Goal: Task Accomplishment & Management: Use online tool/utility

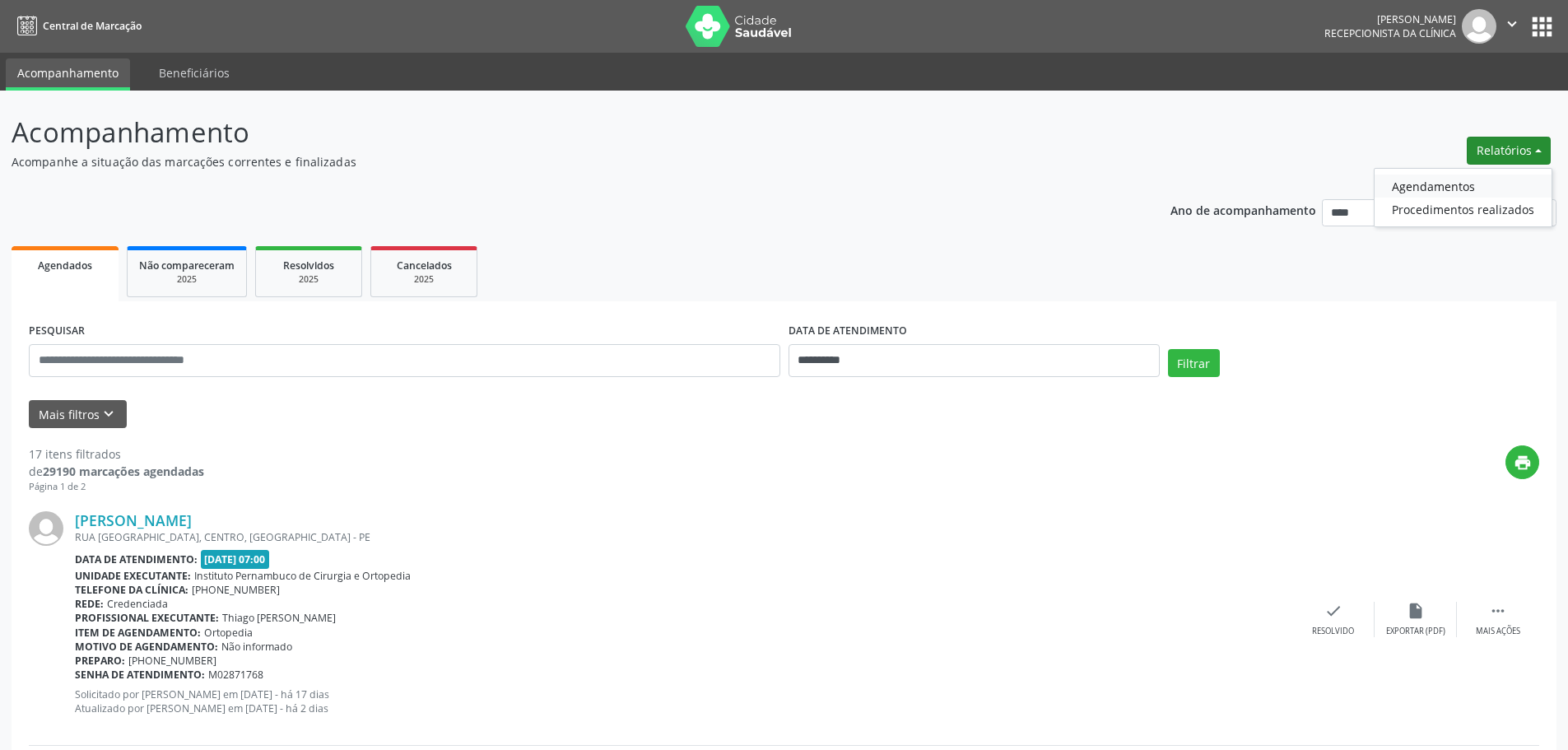
click at [1468, 180] on link "Agendamentos" at bounding box center [1463, 185] width 177 height 23
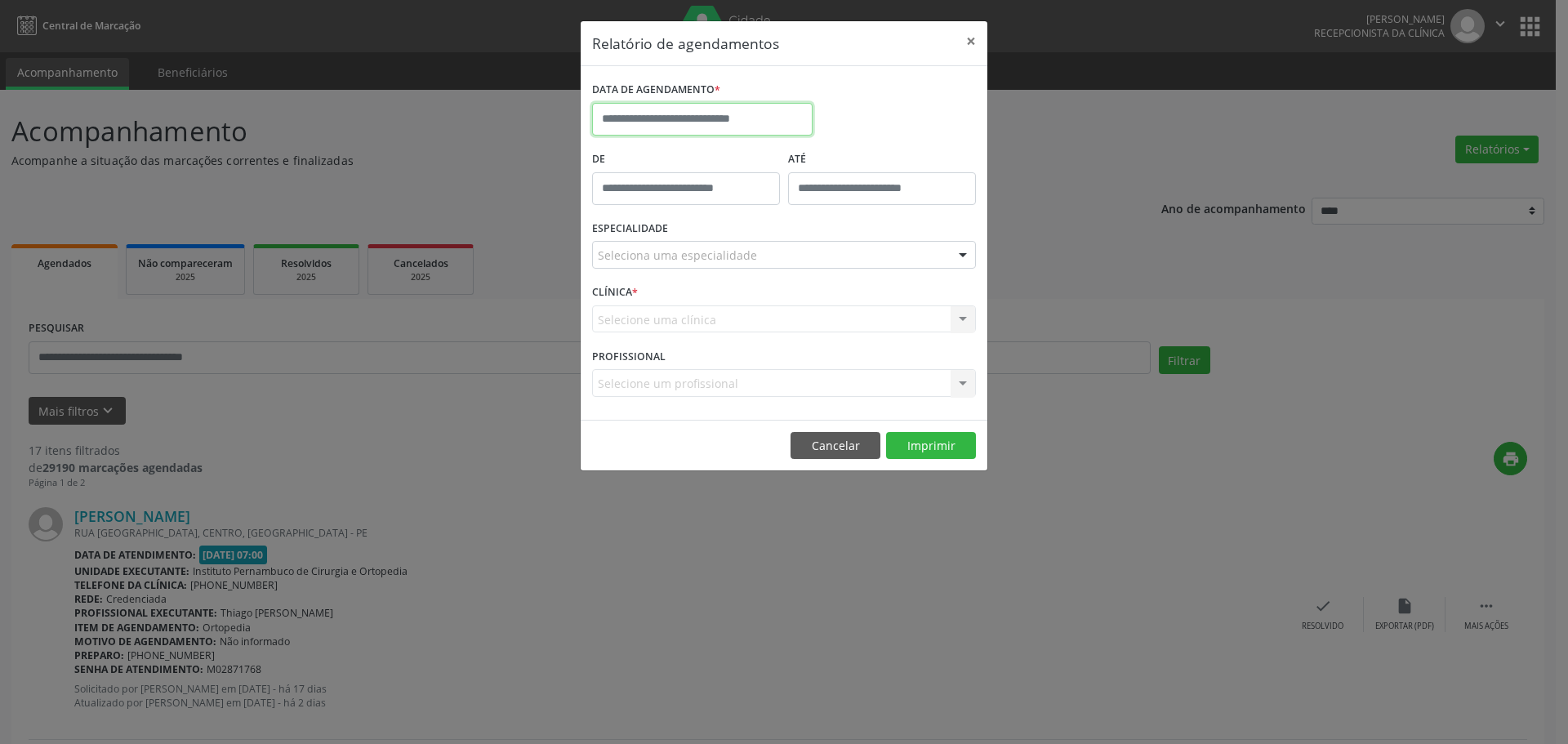
click at [784, 112] on input "text" at bounding box center [703, 119] width 221 height 32
click at [756, 334] on span "28" at bounding box center [753, 335] width 31 height 31
type input "**********"
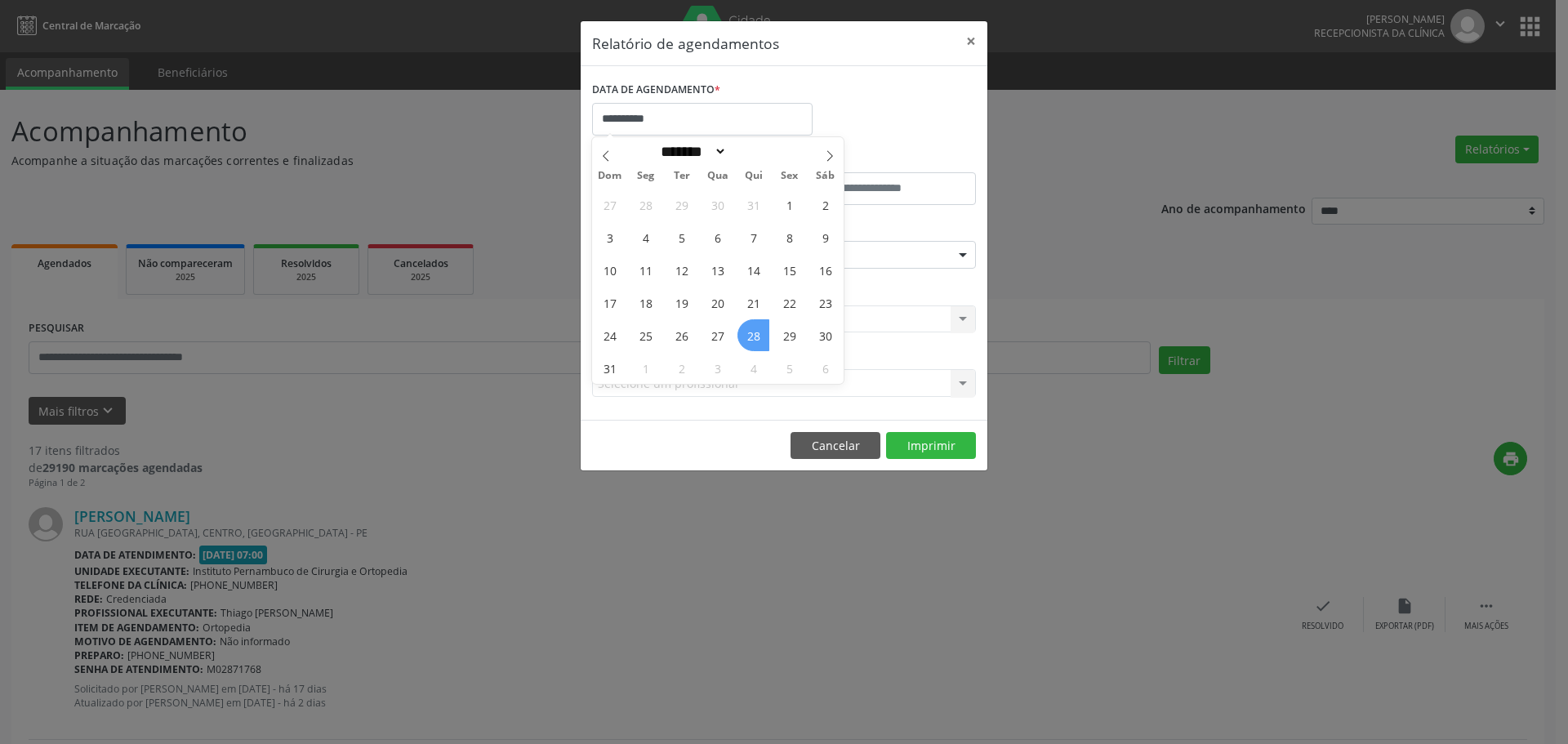
click at [756, 334] on span "28" at bounding box center [753, 335] width 31 height 31
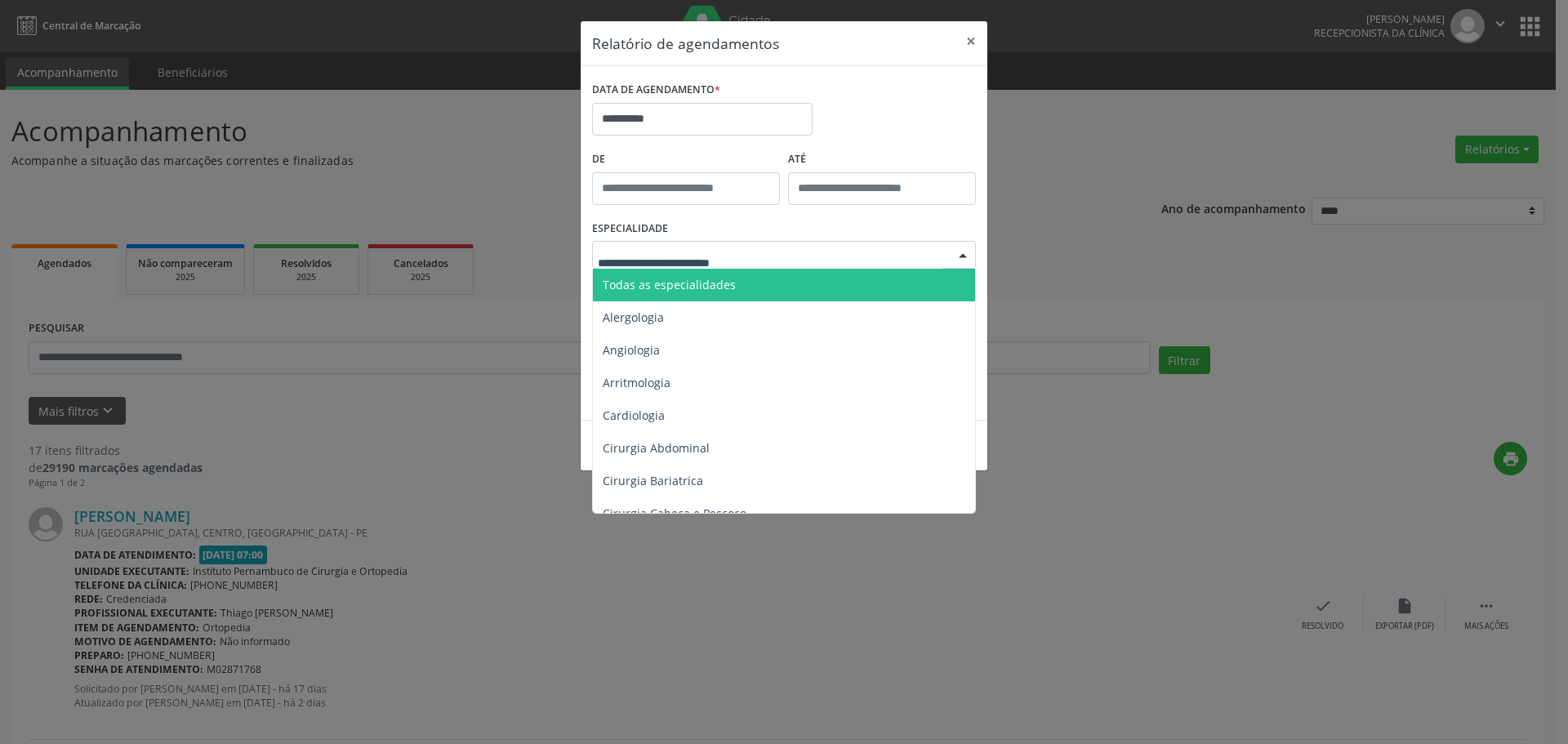
click at [709, 285] on span "Todas as especialidades" at bounding box center [670, 284] width 133 height 15
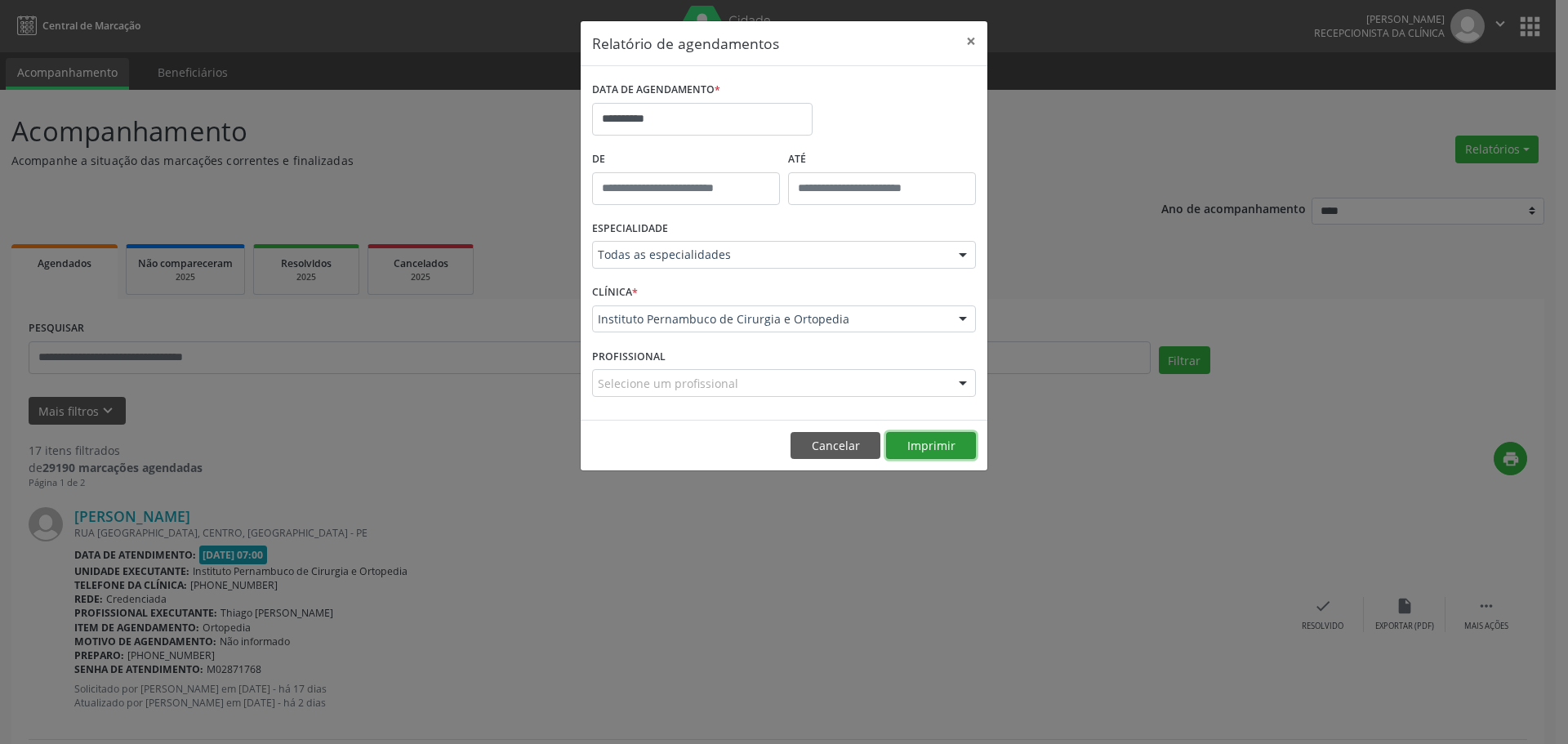
click at [945, 453] on button "Imprimir" at bounding box center [931, 445] width 90 height 28
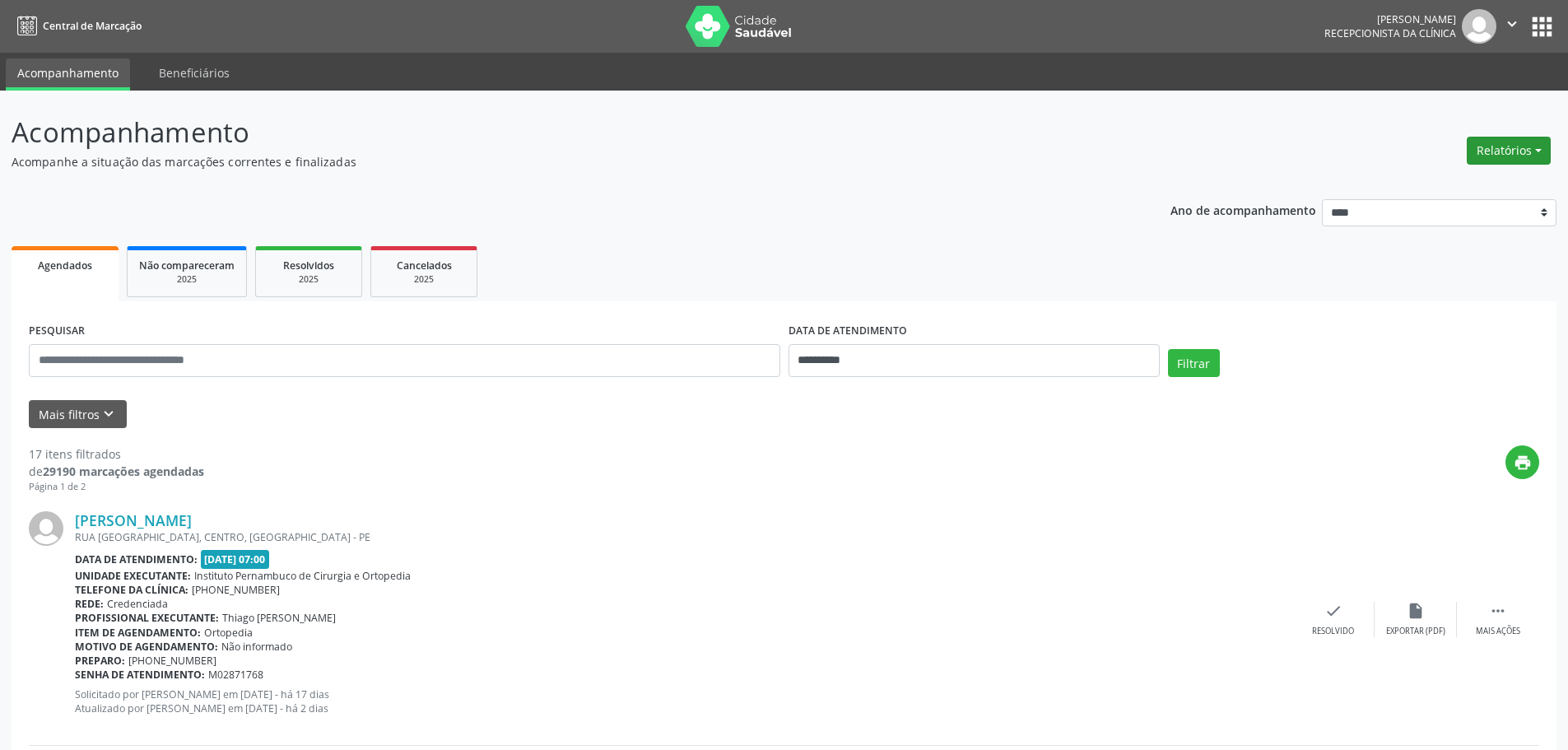
click at [1519, 156] on button "Relatórios" at bounding box center [1508, 150] width 84 height 28
click at [1454, 183] on link "Agendamentos" at bounding box center [1463, 185] width 177 height 23
select select "*"
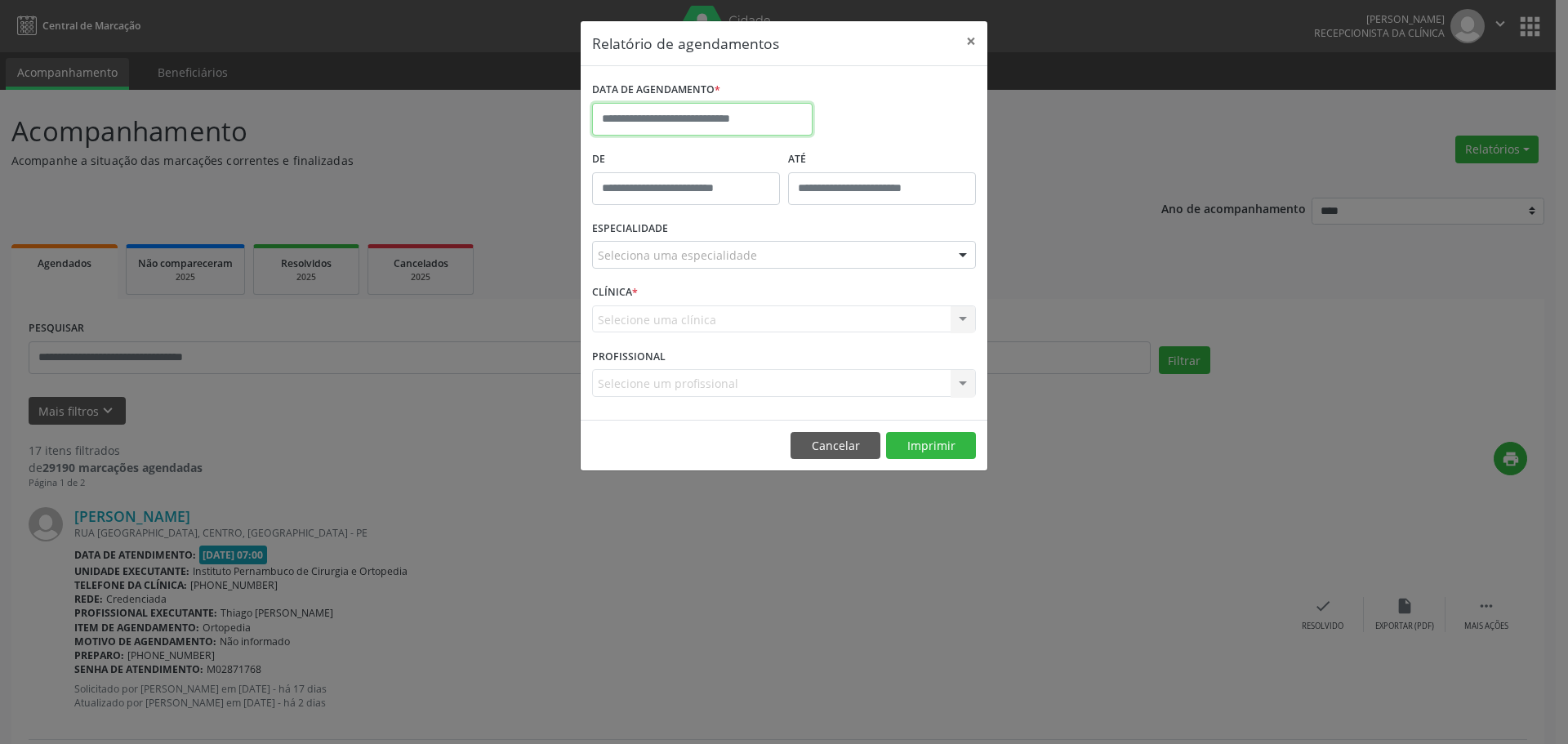
click at [766, 106] on input "text" at bounding box center [703, 119] width 221 height 32
click at [784, 339] on span "29" at bounding box center [789, 335] width 31 height 31
type input "**********"
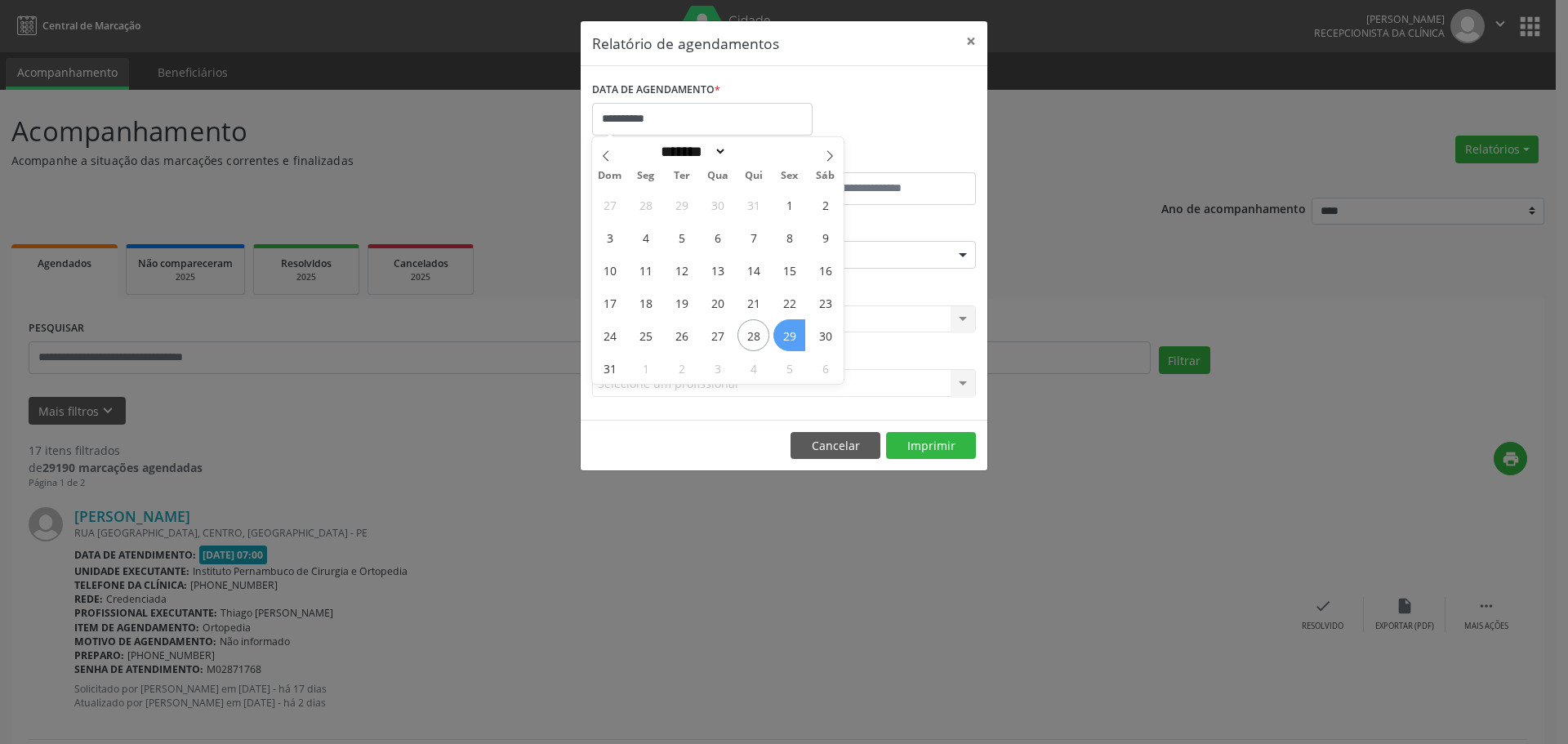
click at [784, 339] on span "29" at bounding box center [789, 335] width 31 height 31
drag, startPoint x: 734, startPoint y: 240, endPoint x: 732, endPoint y: 259, distance: 19.1
click at [734, 241] on div "ESPECIALIDADE Seleciona uma especialidade Todas as especialidades Alergologia A…" at bounding box center [784, 248] width 392 height 64
click at [732, 267] on div "Seleciona uma especialidade" at bounding box center [784, 254] width 384 height 28
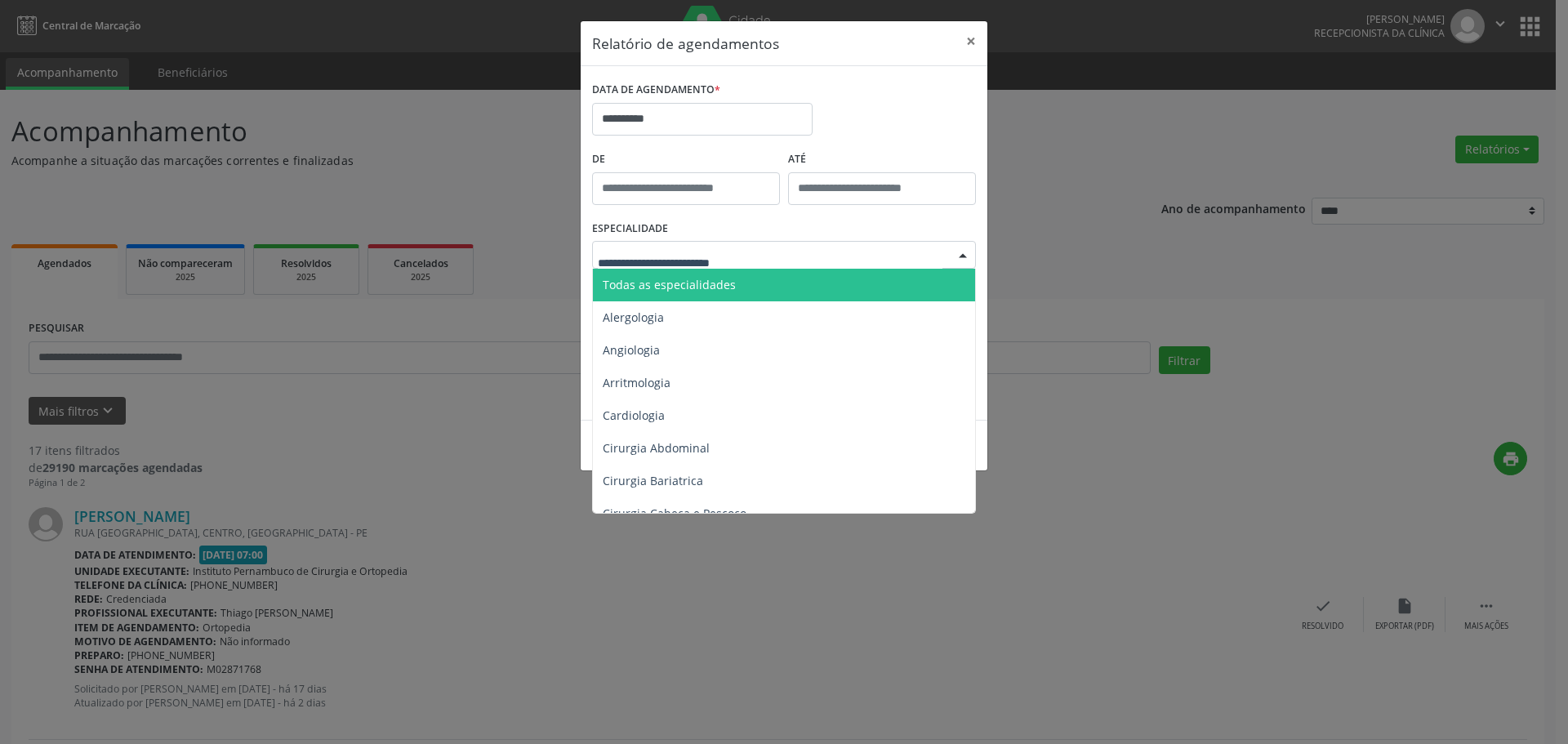
click at [736, 288] on span "Todas as especialidades" at bounding box center [785, 284] width 385 height 32
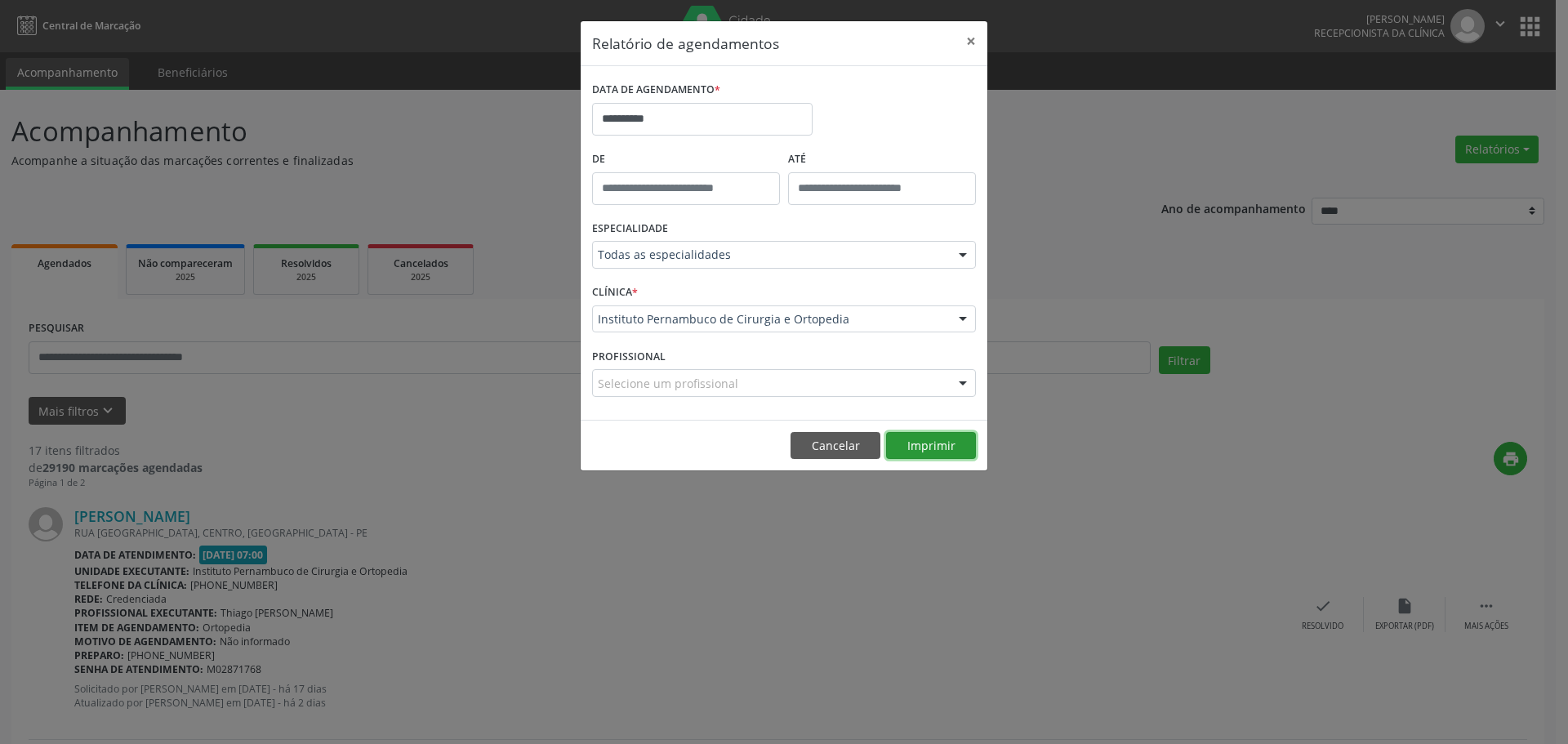
click at [922, 448] on button "Imprimir" at bounding box center [931, 445] width 90 height 28
